Goal: Check status

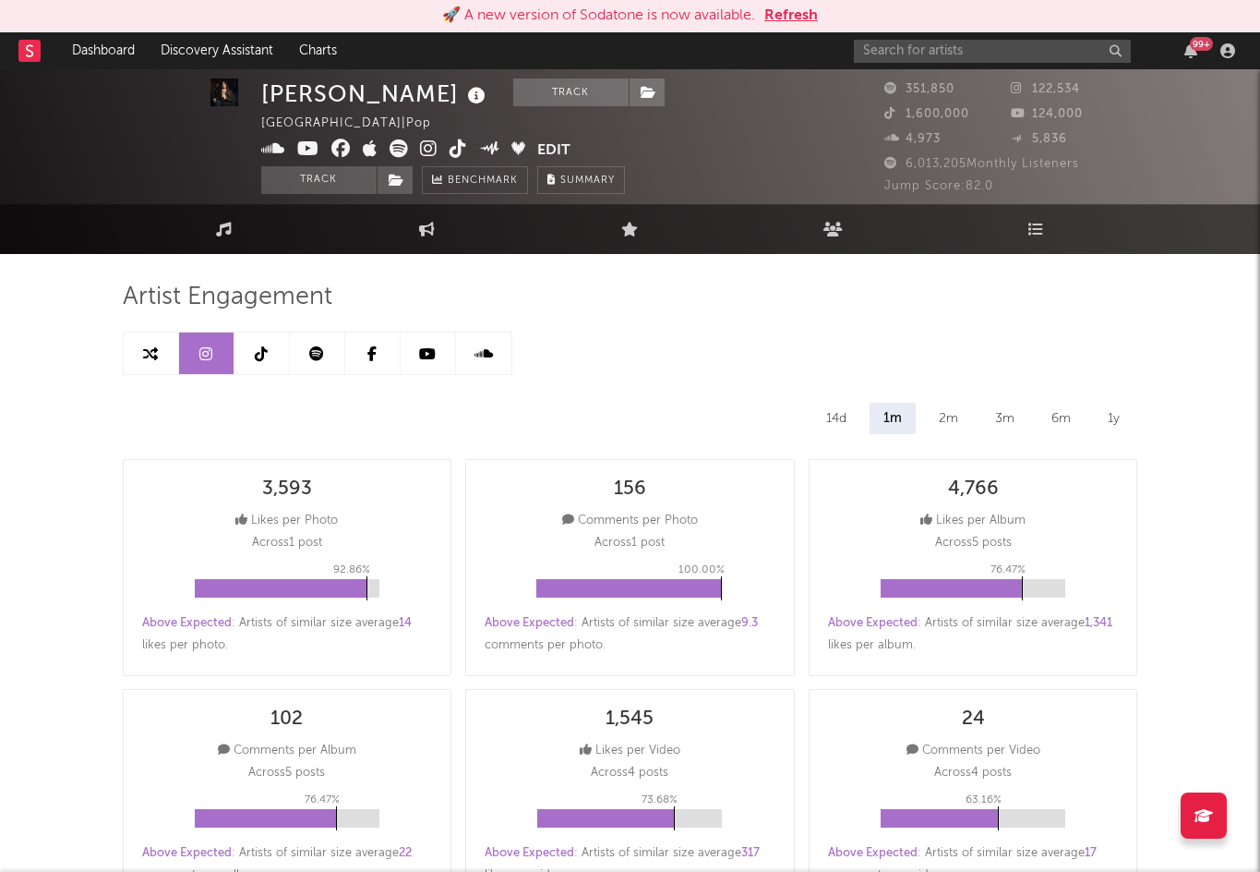
select select "6m"
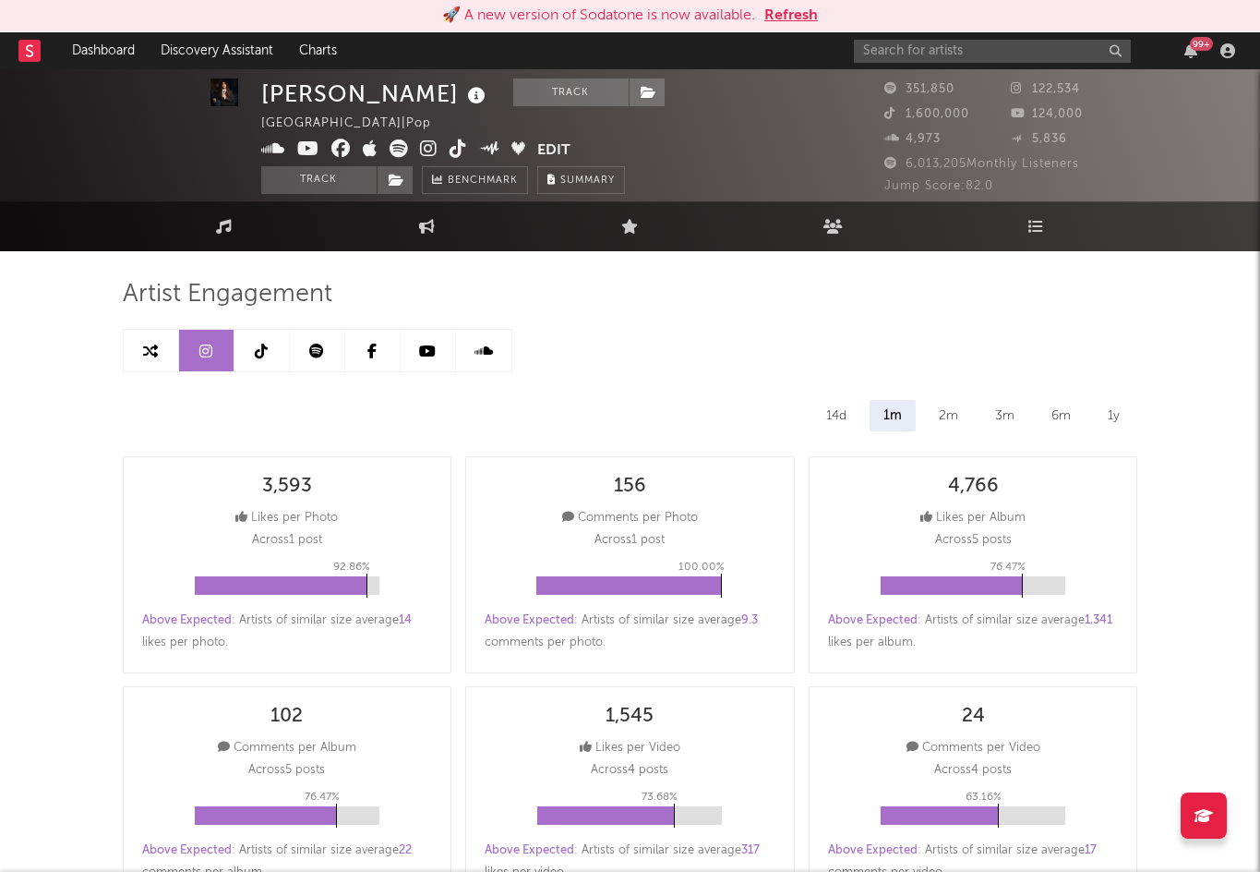
click at [791, 9] on button "Refresh" at bounding box center [791, 16] width 54 height 22
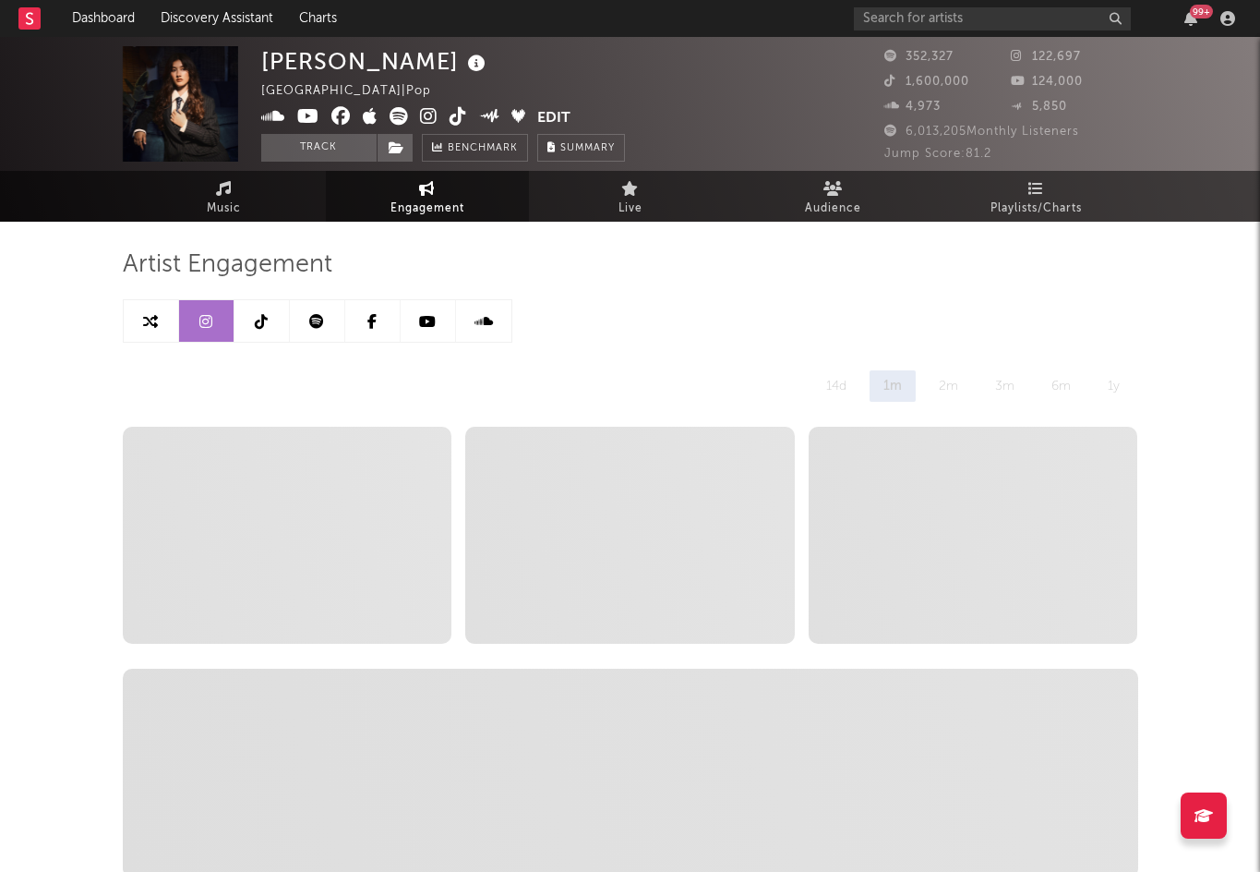
select select "6m"
click at [218, 195] on icon at bounding box center [224, 188] width 16 height 15
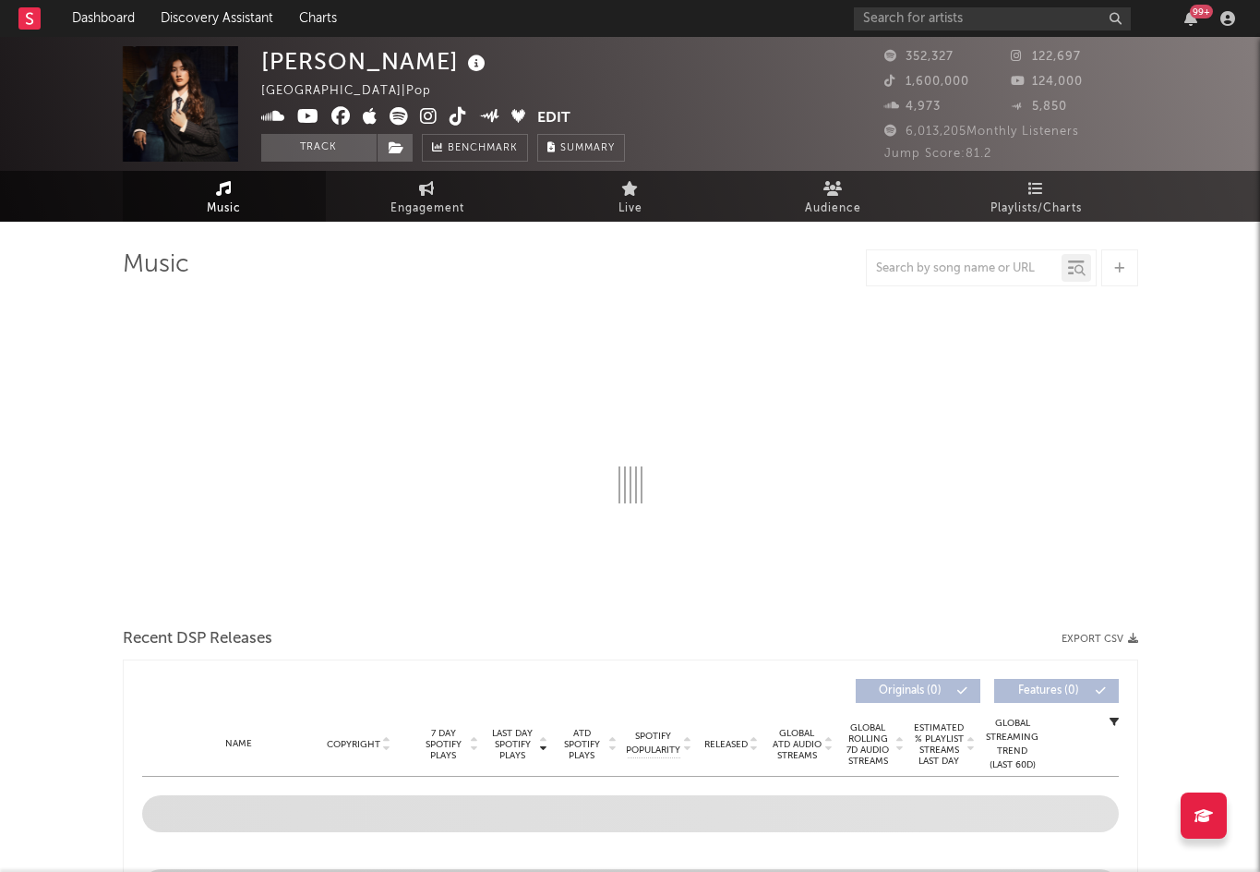
select select "6m"
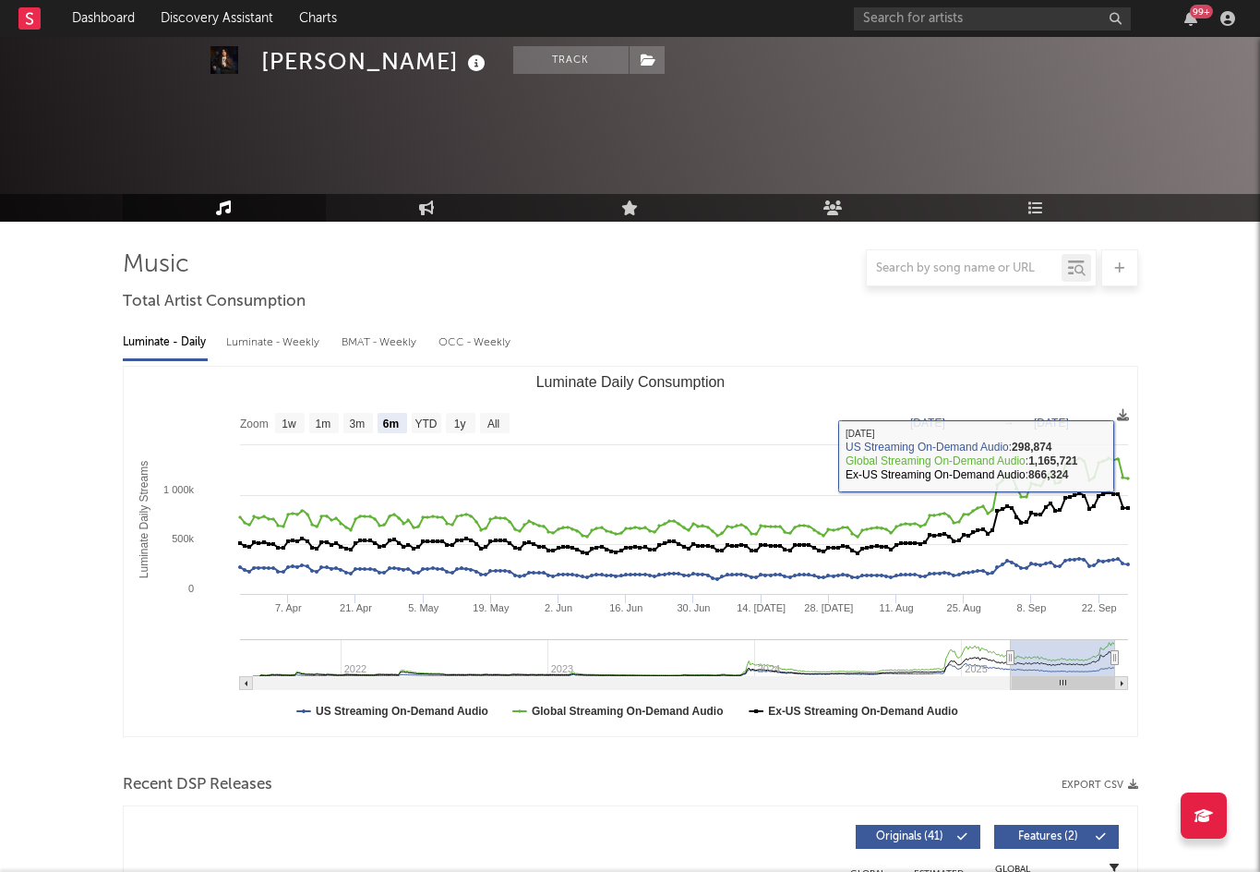
scroll to position [356, 0]
